Goal: Information Seeking & Learning: Learn about a topic

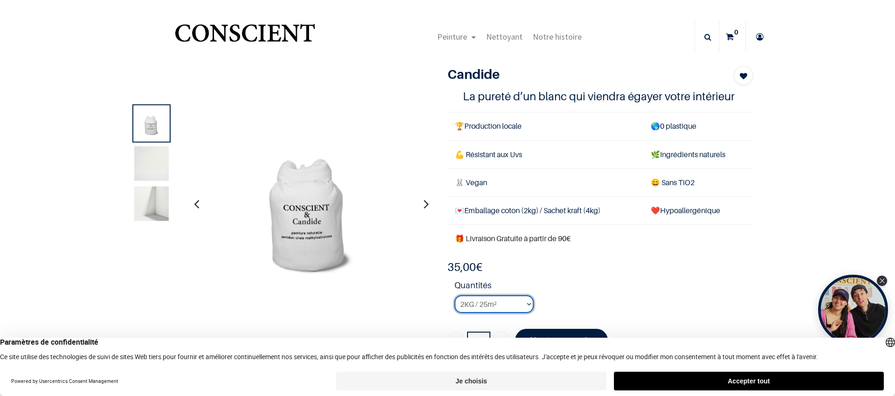
click at [493, 305] on select "2KG / 25m² 4KG / 50m² 8KG / 100m² Testeur" at bounding box center [493, 304] width 79 height 18
click at [299, 220] on img at bounding box center [310, 203] width 205 height 205
click at [144, 198] on img at bounding box center [151, 203] width 34 height 34
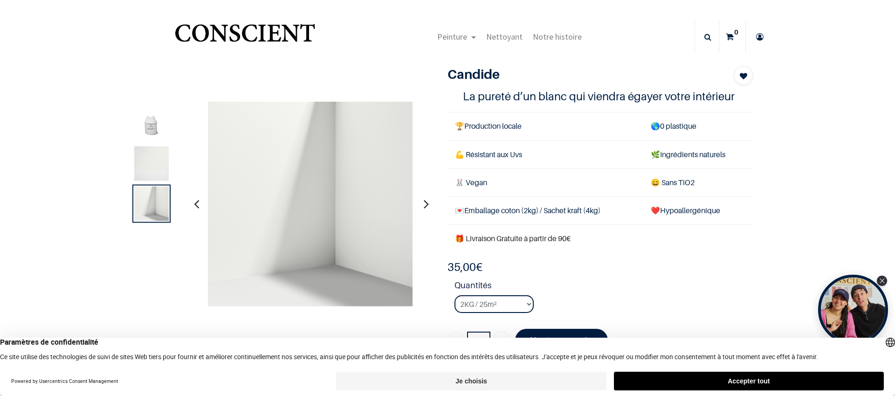
click at [146, 169] on img at bounding box center [151, 163] width 34 height 34
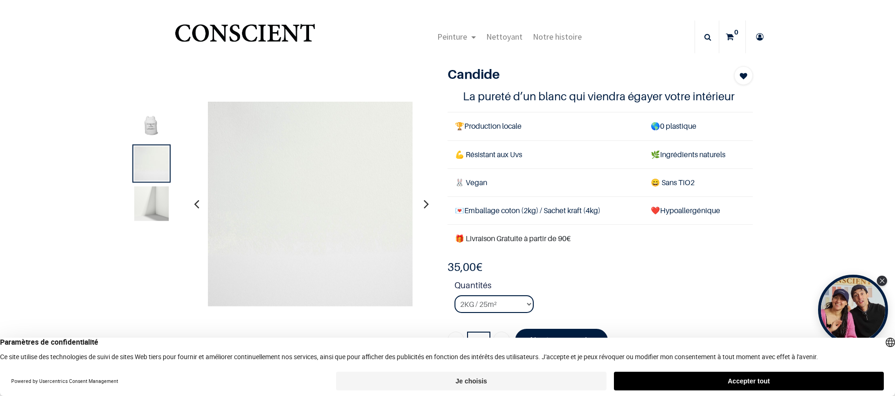
click at [150, 129] on img at bounding box center [151, 123] width 34 height 34
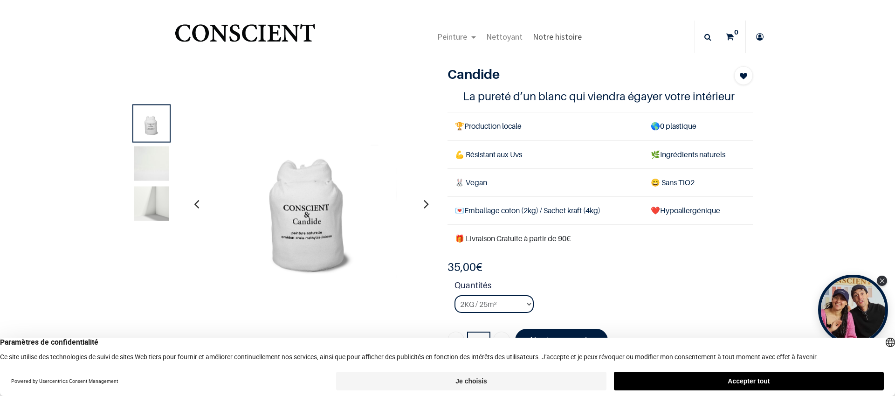
click at [556, 37] on span "Notre histoire" at bounding box center [557, 36] width 49 height 11
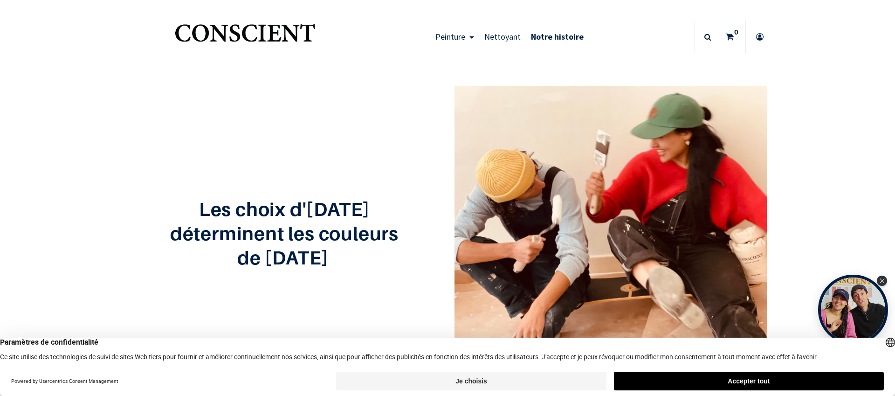
click at [742, 380] on button "Accepter tout" at bounding box center [749, 380] width 270 height 19
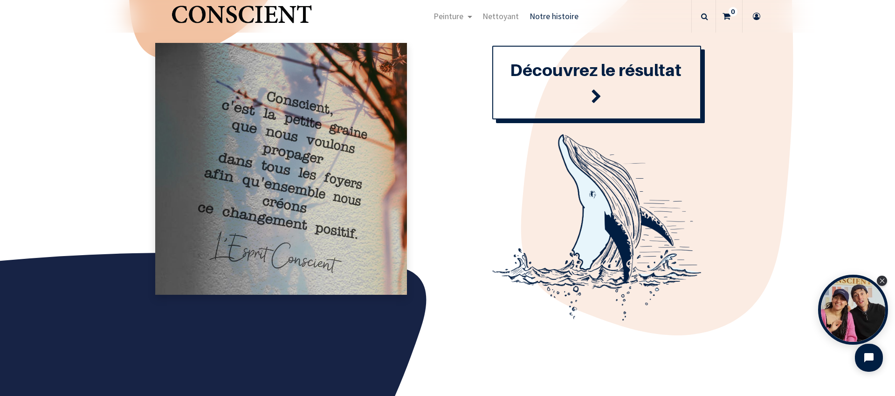
scroll to position [1104, 0]
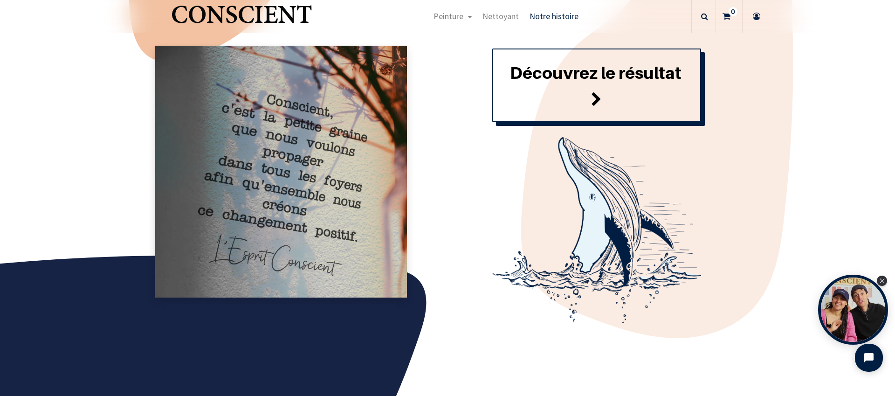
click at [578, 69] on font "Découvrez le résultat" at bounding box center [595, 72] width 171 height 20
click at [591, 96] on span at bounding box center [596, 99] width 11 height 25
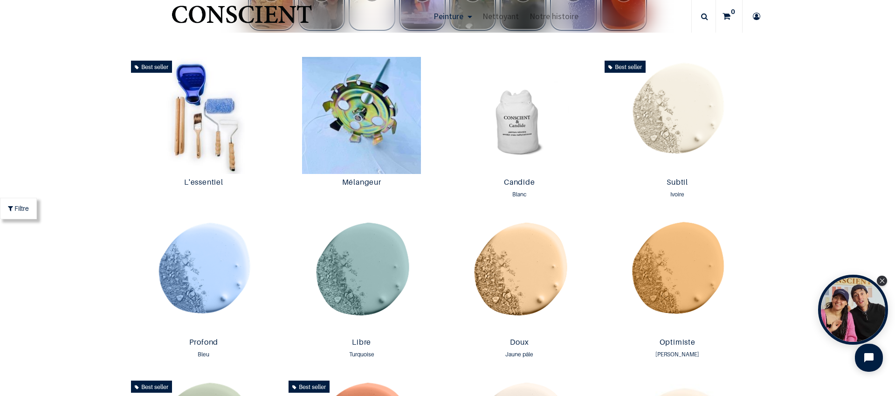
scroll to position [465, 0]
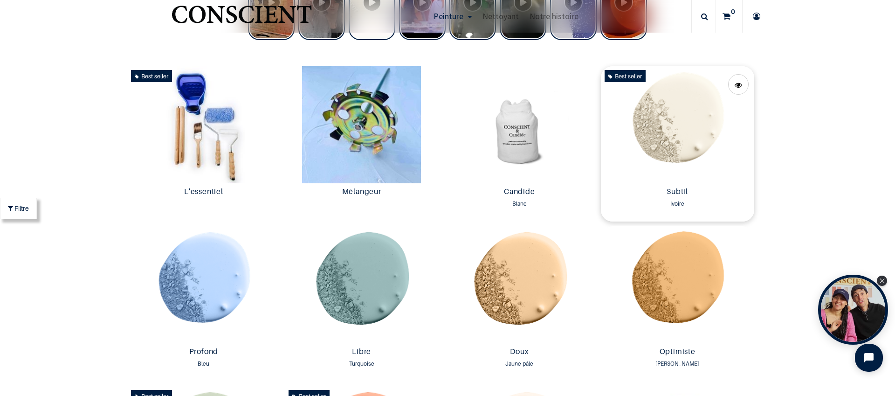
click at [671, 157] on img at bounding box center [677, 124] width 153 height 117
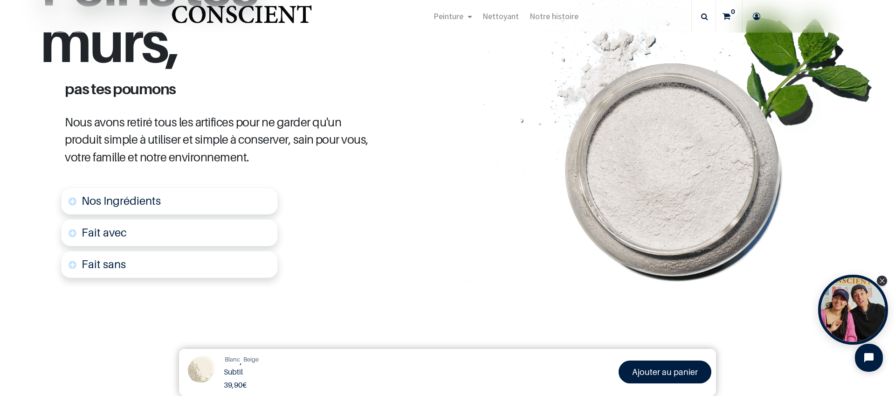
scroll to position [441, 0]
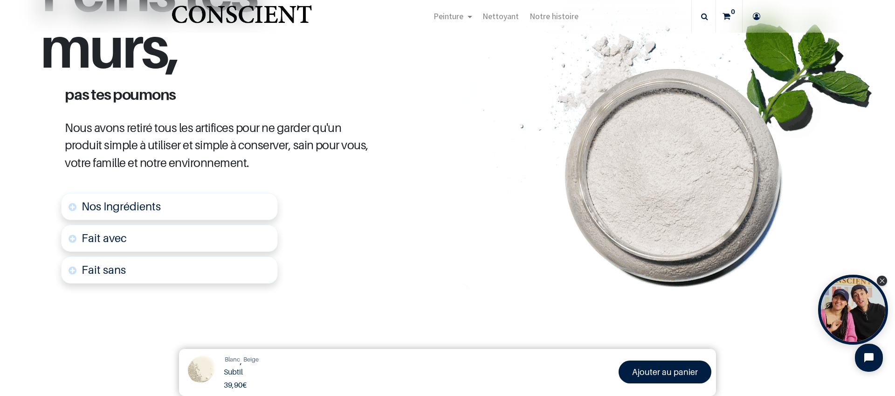
click at [145, 208] on span "Nos Ingrédients" at bounding box center [121, 206] width 79 height 14
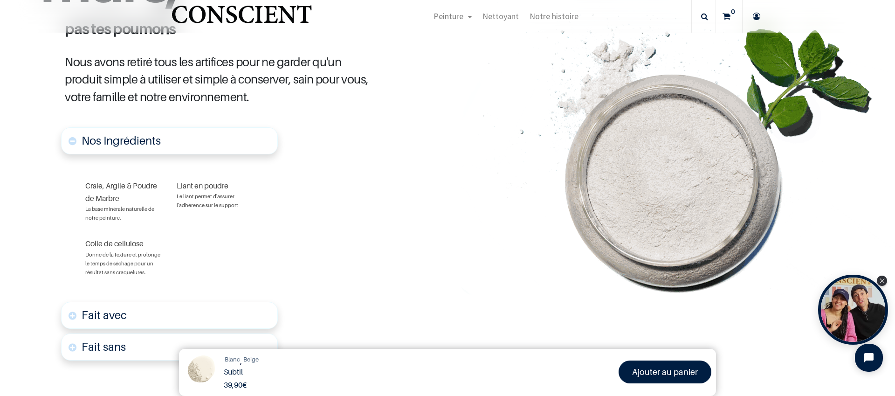
scroll to position [512, 0]
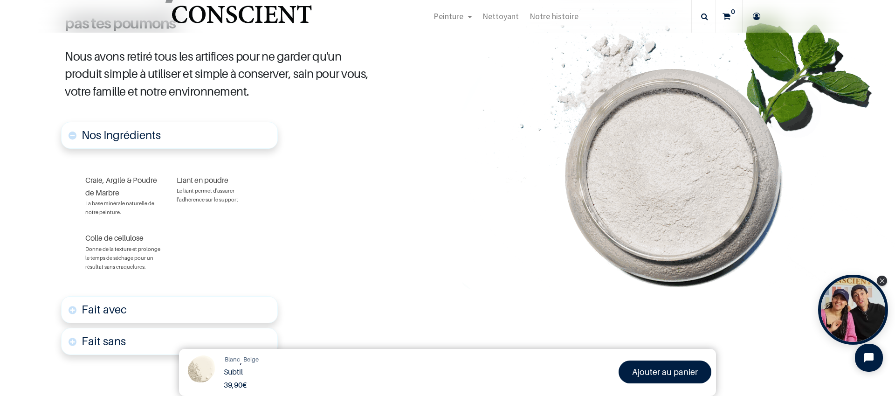
click at [112, 308] on font "Fait avec" at bounding box center [104, 309] width 45 height 14
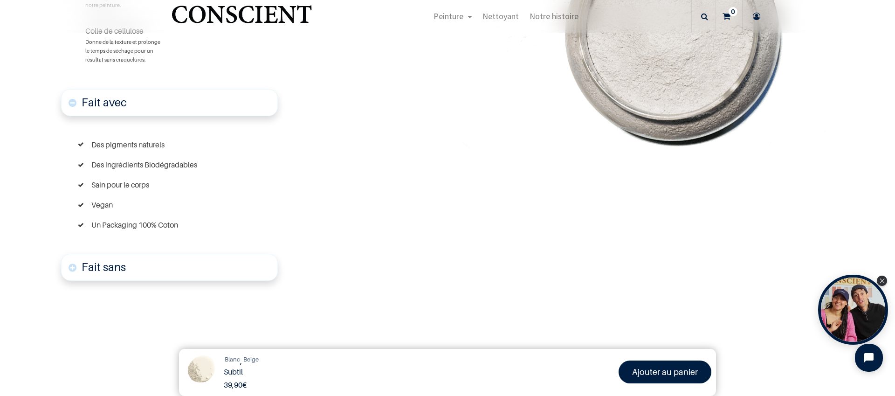
scroll to position [813, 0]
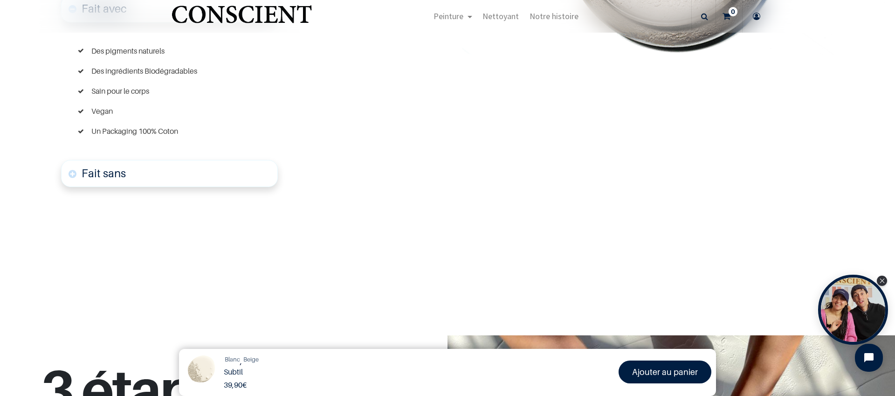
click at [115, 171] on font "Fait sans" at bounding box center [104, 173] width 44 height 14
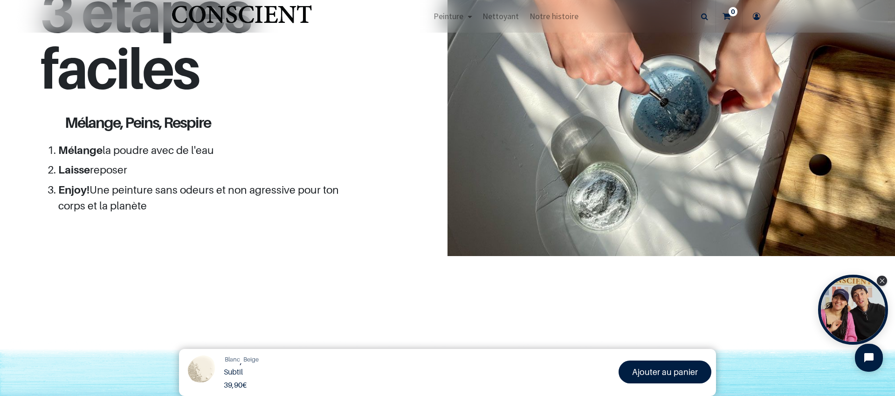
scroll to position [1263, 0]
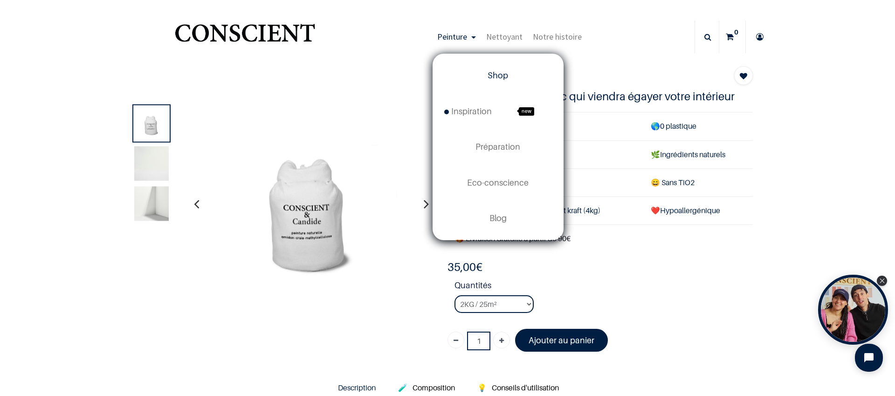
click at [499, 75] on span "Shop" at bounding box center [497, 75] width 20 height 10
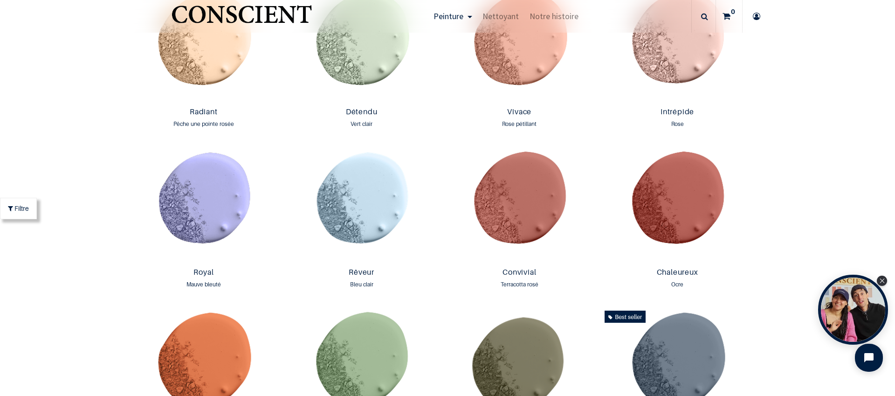
scroll to position [1020, 0]
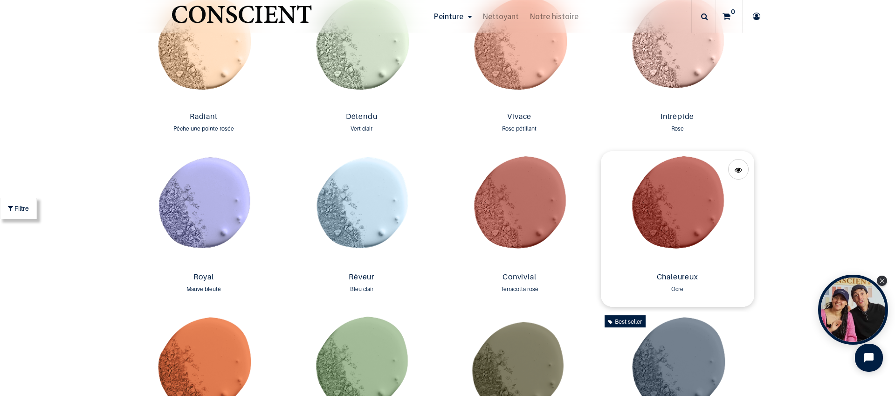
click at [676, 211] on img at bounding box center [677, 209] width 153 height 117
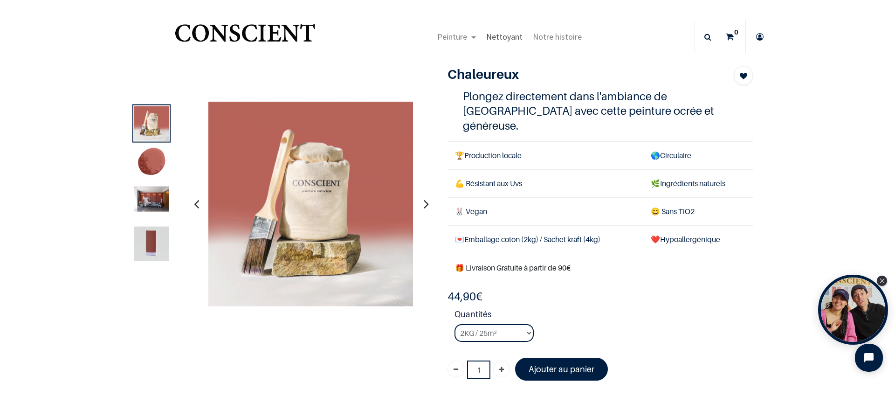
click at [498, 36] on span "Nettoyant" at bounding box center [504, 36] width 36 height 11
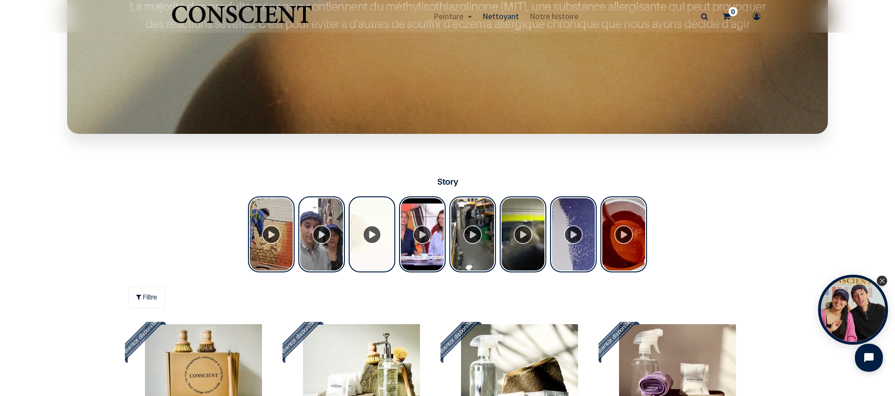
scroll to position [542, 0]
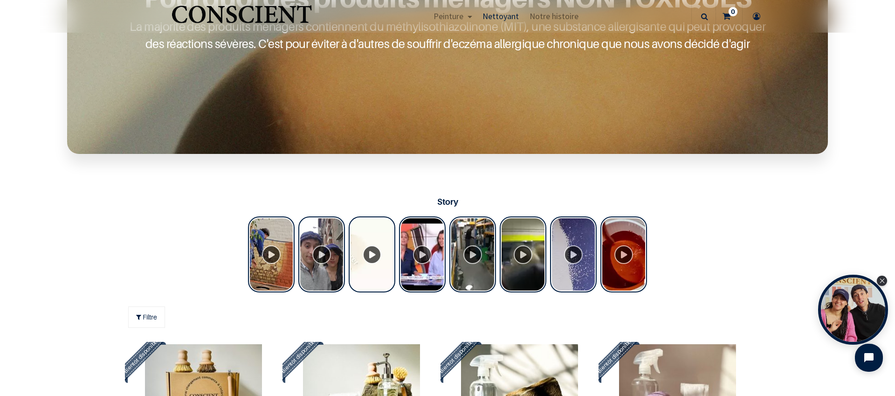
click at [270, 253] on div "Tolstoy Stories" at bounding box center [271, 254] width 47 height 76
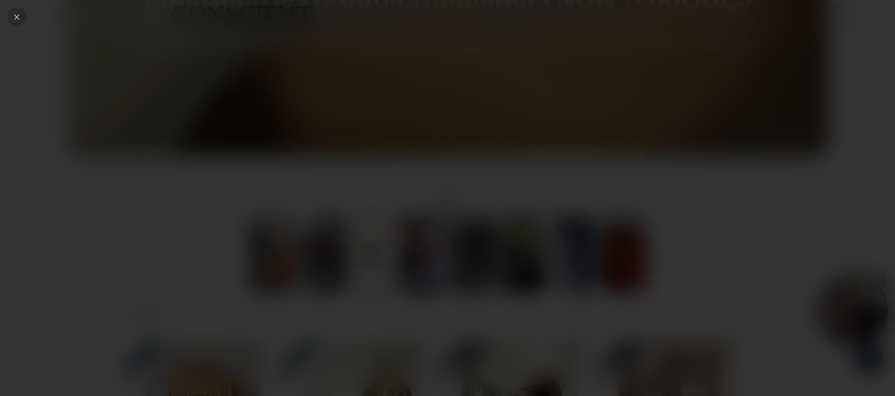
click at [16, 16] on icon "Close" at bounding box center [17, 17] width 8 height 8
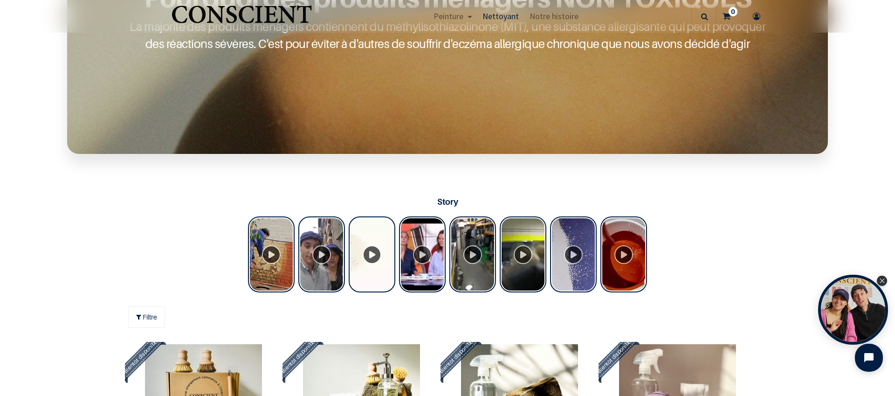
click at [316, 252] on div "Tolstoy Stories" at bounding box center [321, 254] width 47 height 76
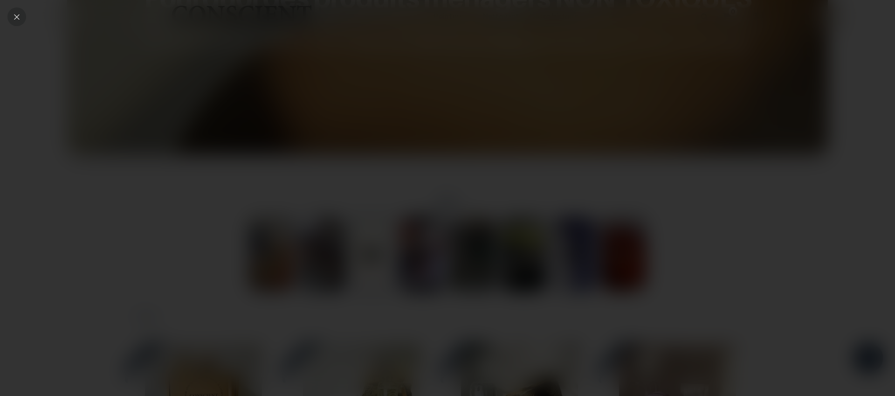
click at [15, 15] on icon "Close" at bounding box center [17, 17] width 8 height 8
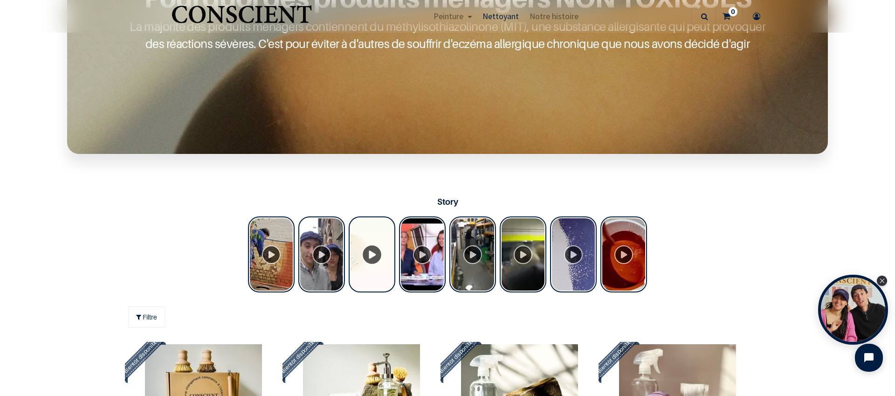
click at [369, 254] on div "Tolstoy Stories" at bounding box center [371, 254] width 47 height 76
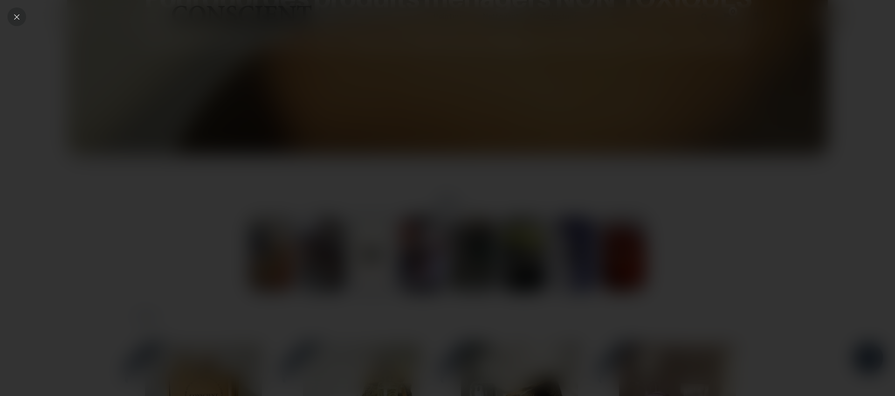
click at [16, 16] on icon "Close" at bounding box center [17, 17] width 8 height 8
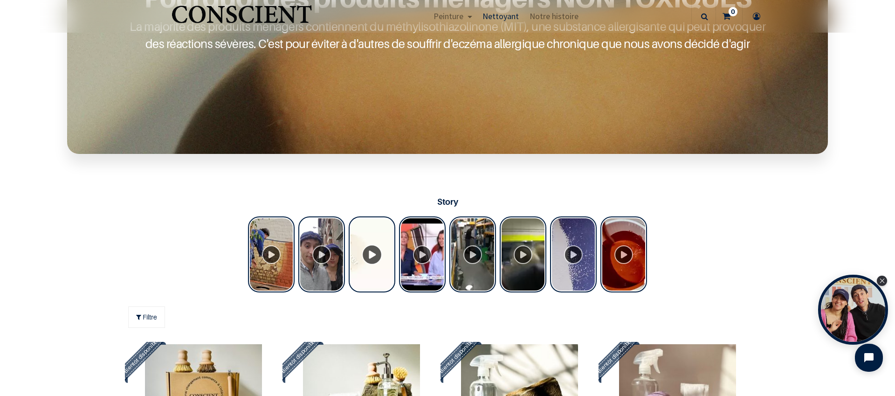
click at [367, 252] on div "Tolstoy Stories" at bounding box center [371, 254] width 47 height 76
click at [417, 251] on div "Tolstoy Stories" at bounding box center [422, 254] width 47 height 76
click at [467, 251] on div "Tolstoy Stories" at bounding box center [472, 254] width 47 height 76
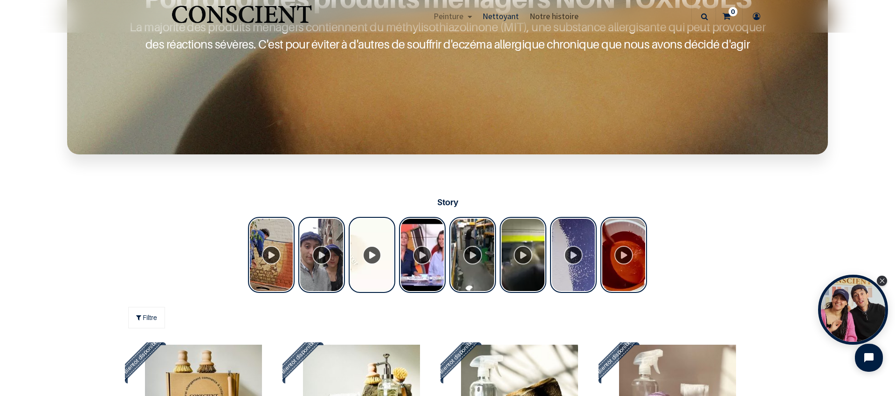
click at [550, 15] on span "Notre histoire" at bounding box center [553, 16] width 49 height 11
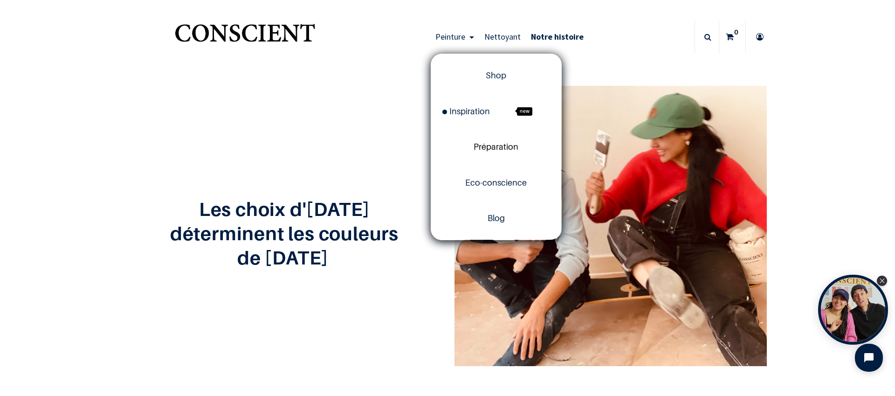
click at [499, 145] on span "Préparation" at bounding box center [495, 147] width 45 height 10
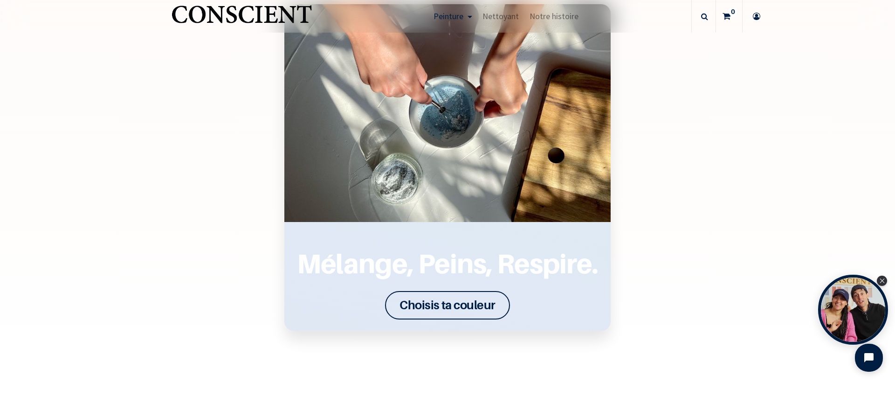
scroll to position [1218, 0]
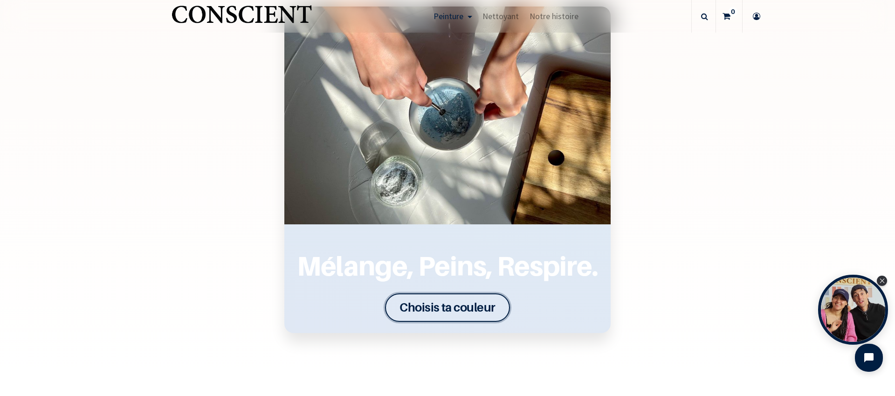
click at [463, 304] on font "Choisis ta couleur" at bounding box center [447, 307] width 96 height 14
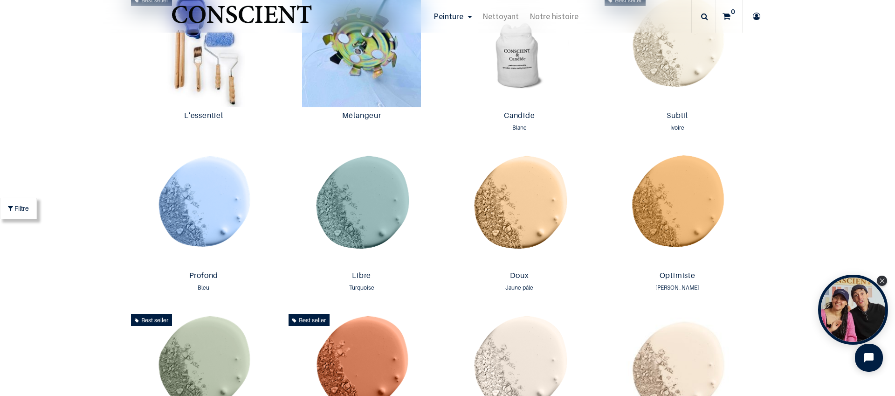
scroll to position [575, 0]
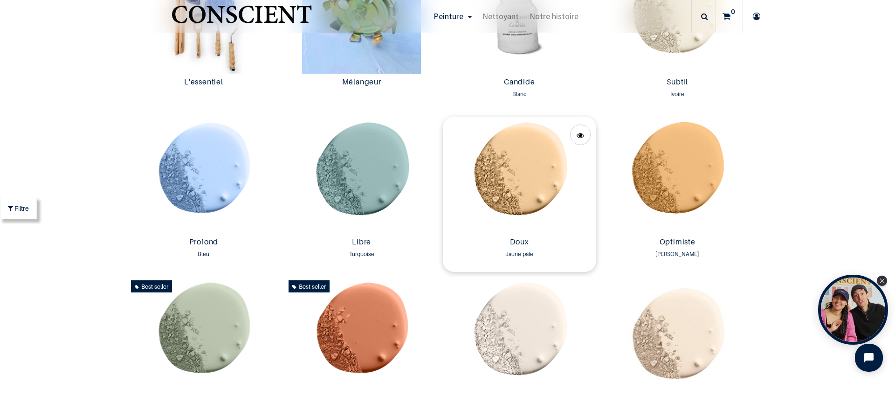
click at [512, 165] on img at bounding box center [519, 174] width 153 height 117
